Goal: Information Seeking & Learning: Find specific page/section

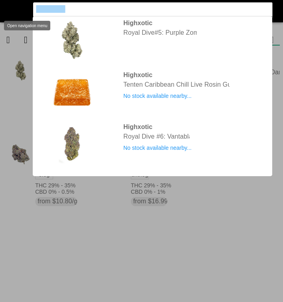
click at [19, 4] on flt-glass-pane at bounding box center [141, 151] width 283 height 302
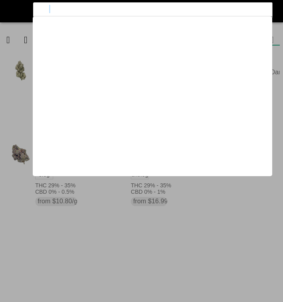
click at [59, 7] on input "trurotics" at bounding box center [144, 9] width 217 height 8
type input "truro"
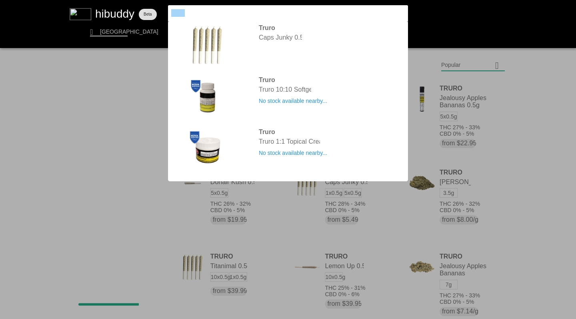
drag, startPoint x: 19, startPoint y: 4, endPoint x: 149, endPoint y: 10, distance: 130.4
click at [149, 10] on flt-glass-pane at bounding box center [288, 159] width 576 height 319
type input "simply bare"
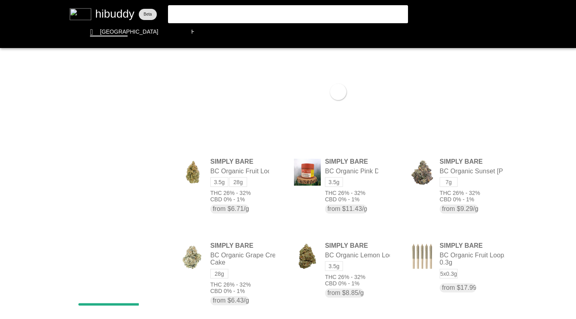
drag, startPoint x: 149, startPoint y: 10, endPoint x: 197, endPoint y: 318, distance: 311.9
click at [197, 302] on flt-glass-pane at bounding box center [288, 159] width 576 height 319
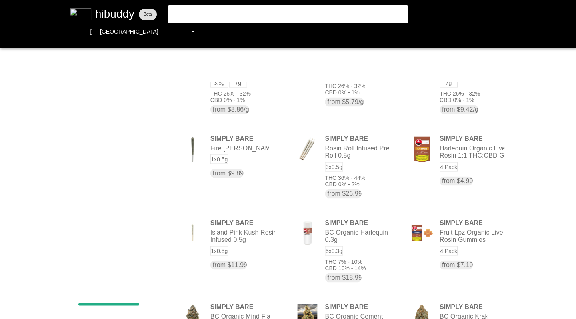
drag, startPoint x: 197, startPoint y: 318, endPoint x: 208, endPoint y: 12, distance: 306.0
click at [208, 12] on flt-glass-pane at bounding box center [288, 159] width 576 height 319
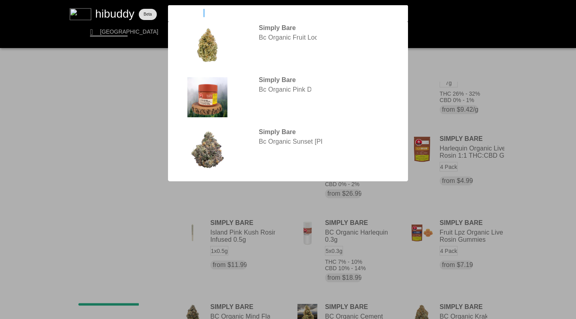
click at [283, 68] on flt-glass-pane at bounding box center [288, 159] width 576 height 319
